Goal: Information Seeking & Learning: Learn about a topic

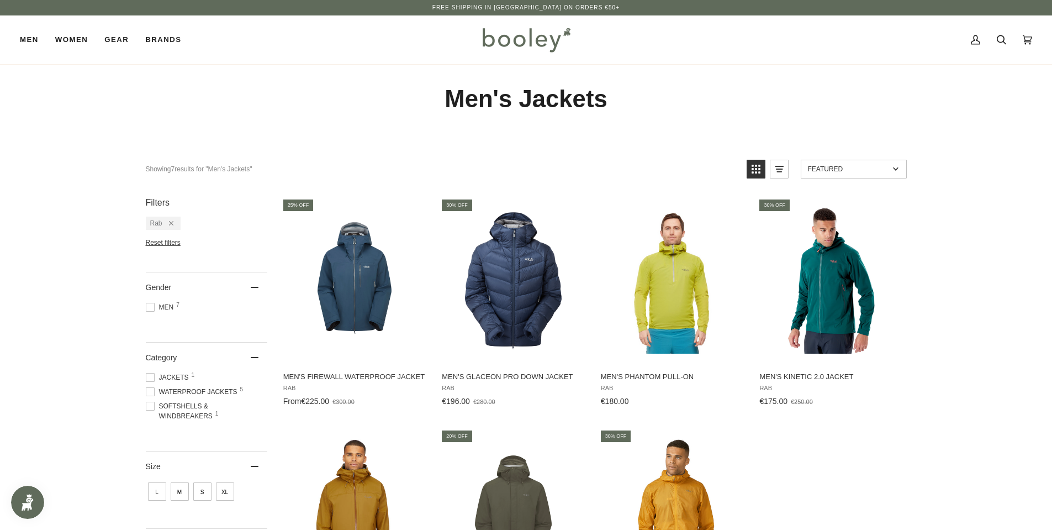
click at [547, 45] on img at bounding box center [526, 40] width 97 height 32
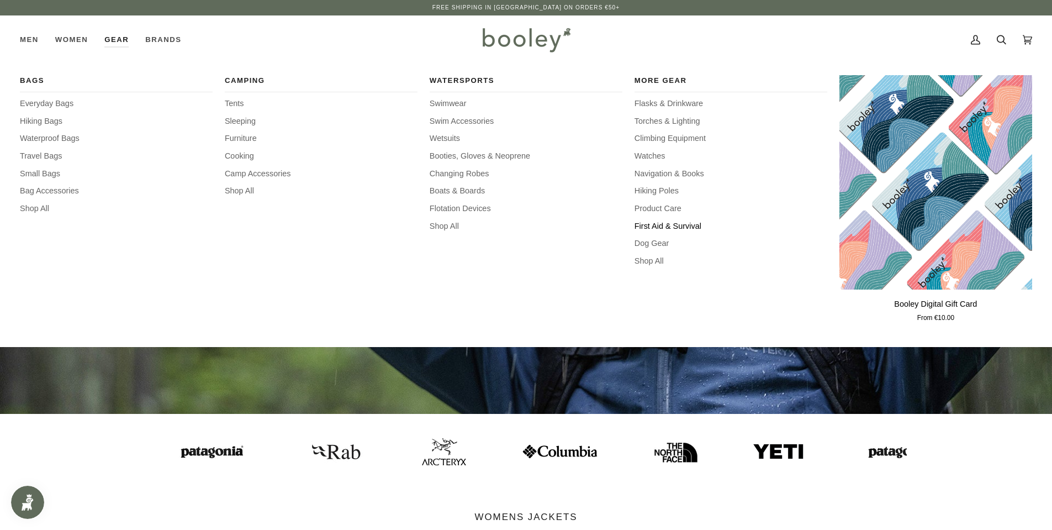
click at [674, 230] on span "First Aid & Survival" at bounding box center [731, 226] width 193 height 12
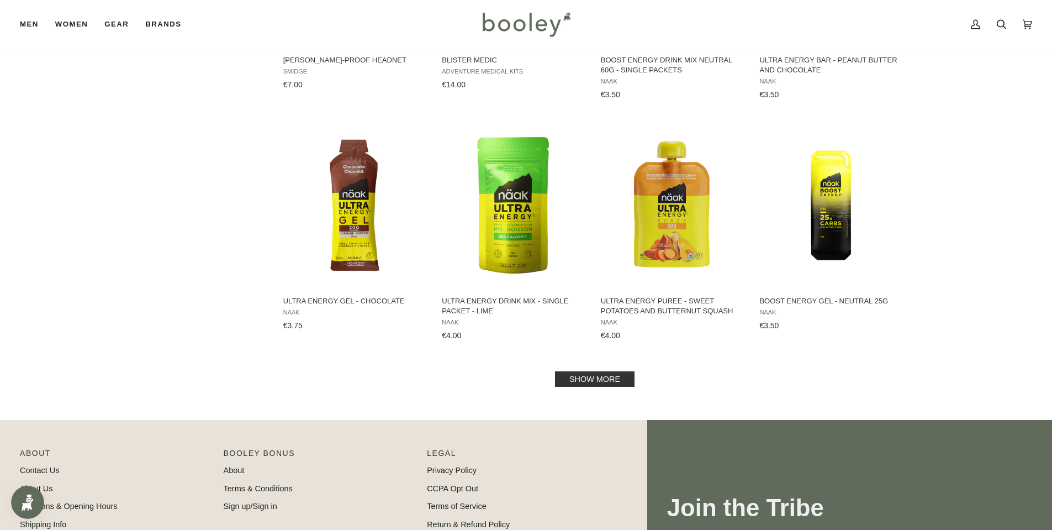
scroll to position [1096, 0]
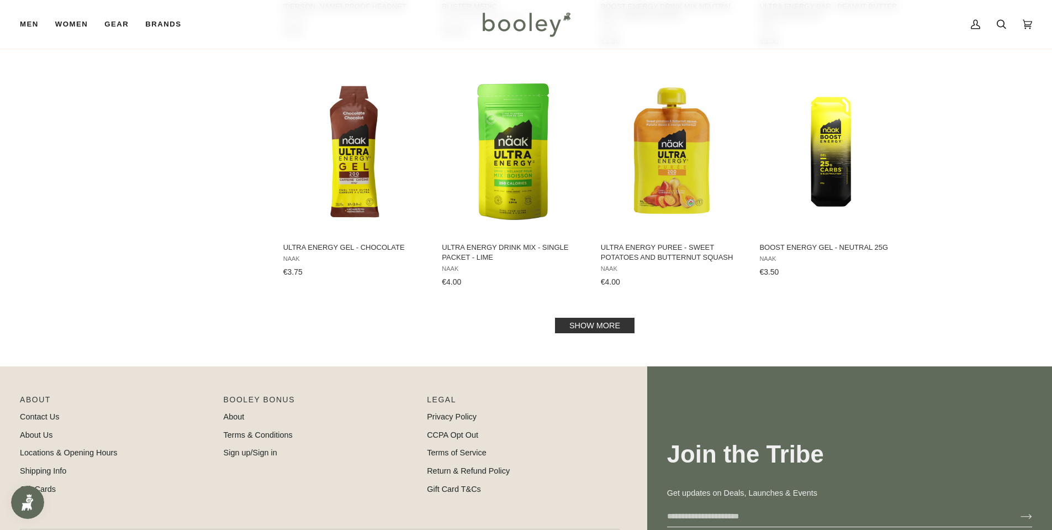
click at [614, 326] on link "Show more" at bounding box center [595, 325] width 80 height 15
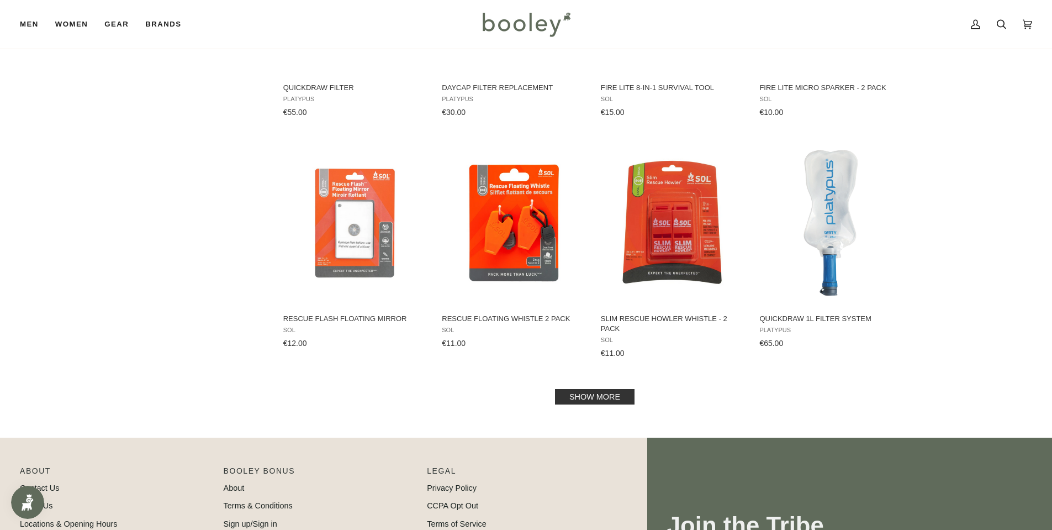
scroll to position [2311, 0]
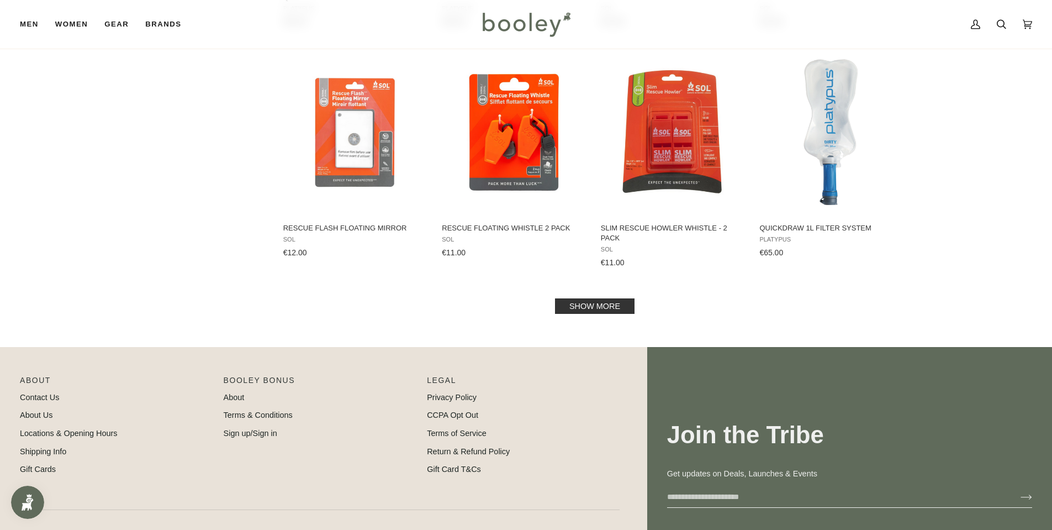
click at [607, 307] on link "Show more" at bounding box center [595, 305] width 80 height 15
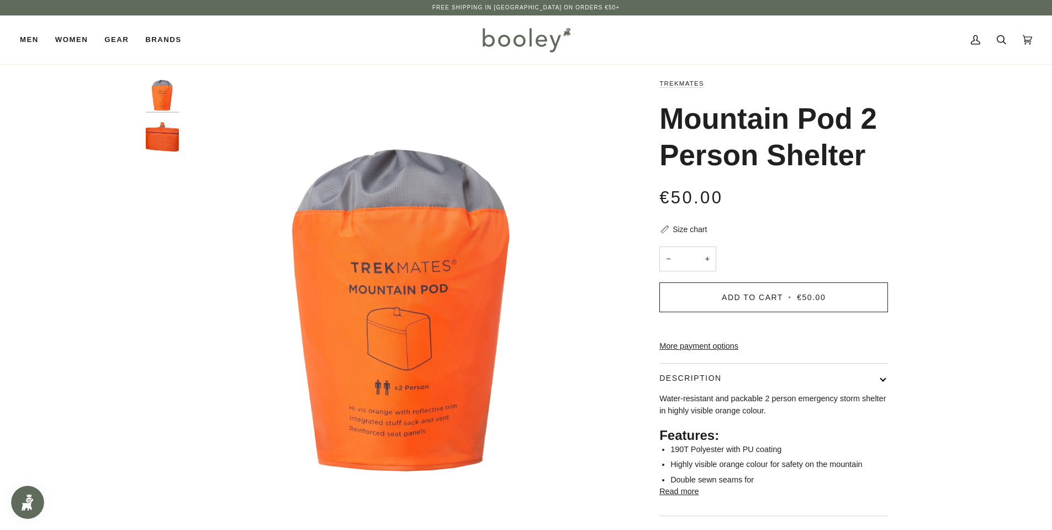
click at [155, 145] on img "Mountain Pod 2 Person Shelter" at bounding box center [162, 136] width 33 height 33
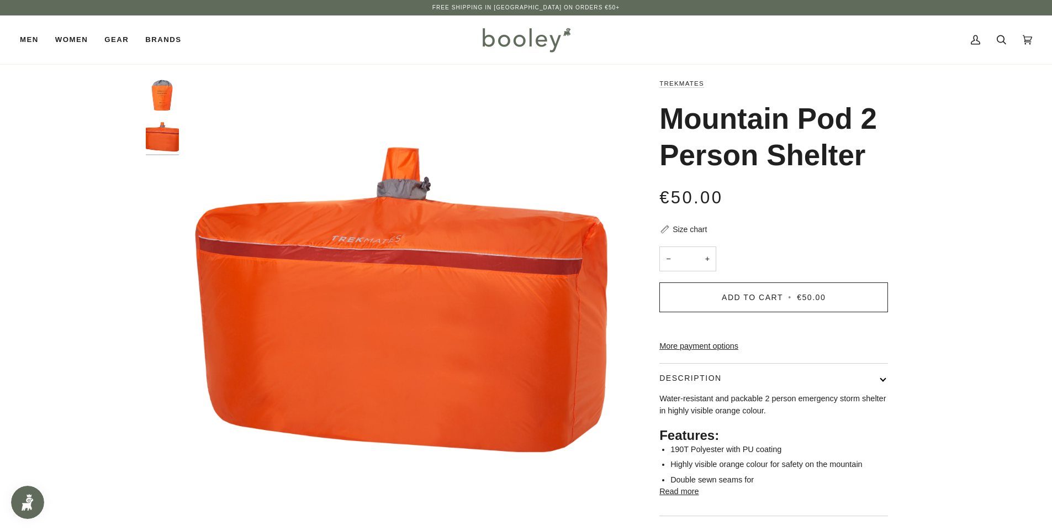
click at [161, 92] on img "Trekmates Mountain Pod 2 Person Shelter - Booley Galway" at bounding box center [162, 93] width 33 height 33
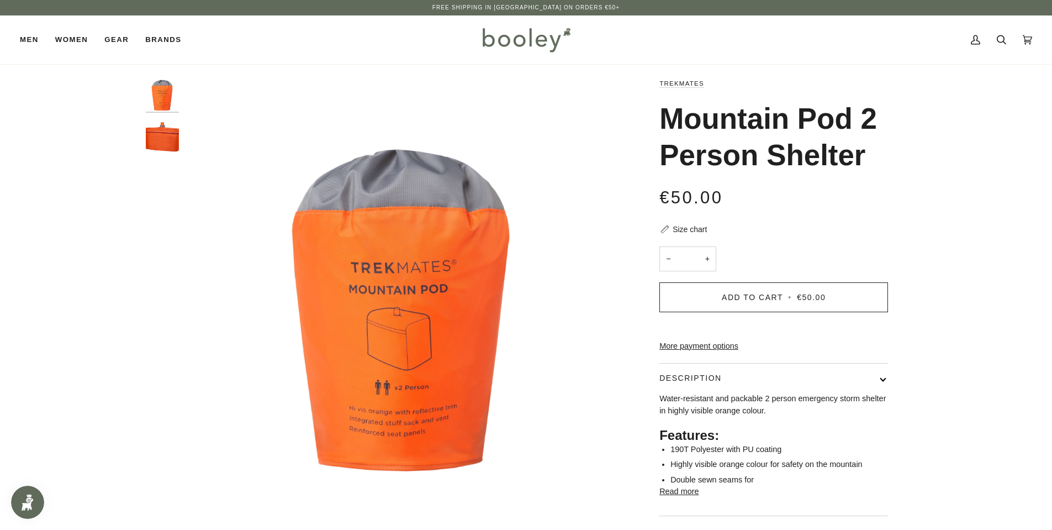
click at [170, 138] on img "Mountain Pod 2 Person Shelter" at bounding box center [162, 136] width 33 height 33
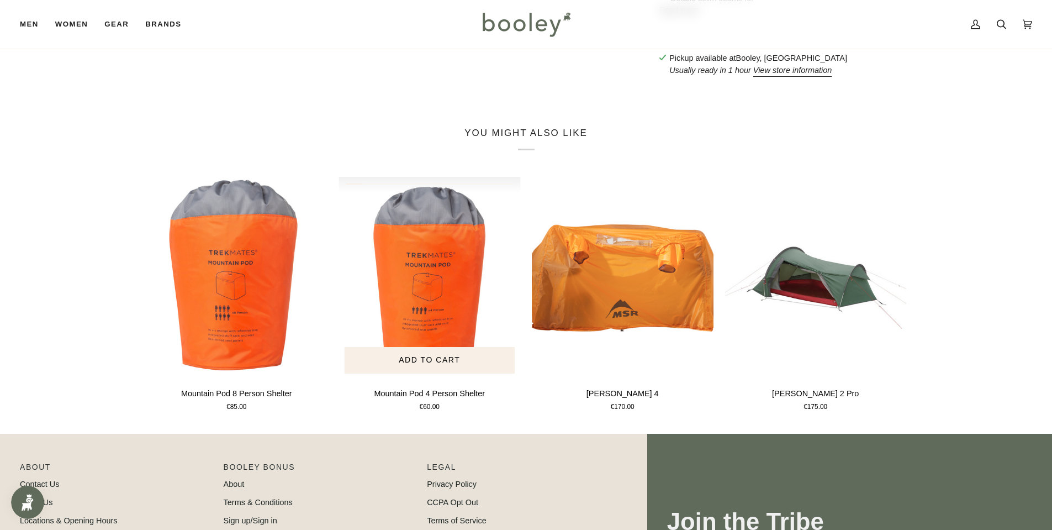
scroll to position [482, 0]
